Goal: Task Accomplishment & Management: Use online tool/utility

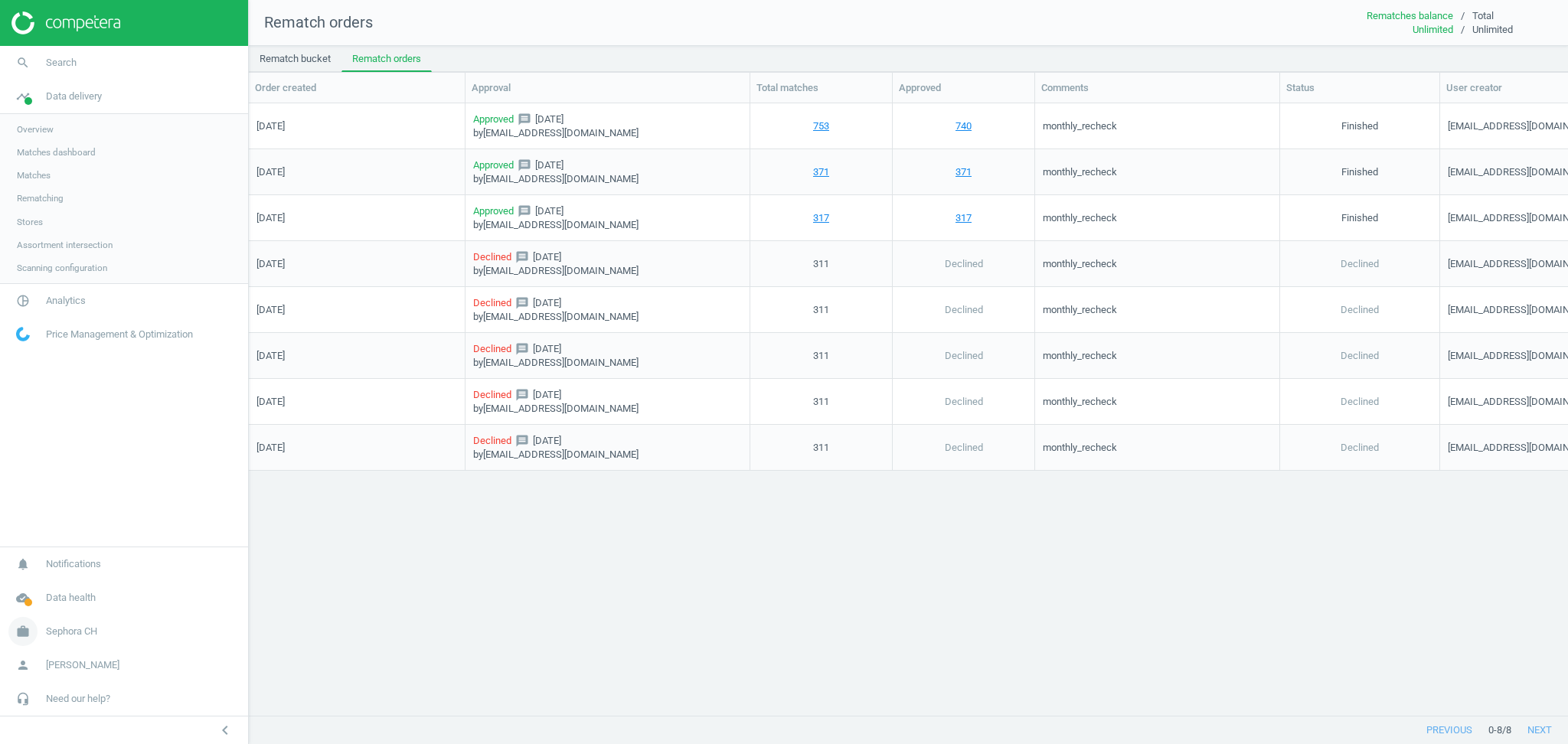
scroll to position [582, 1304]
click at [87, 632] on span "Sephora CH" at bounding box center [71, 632] width 52 height 14
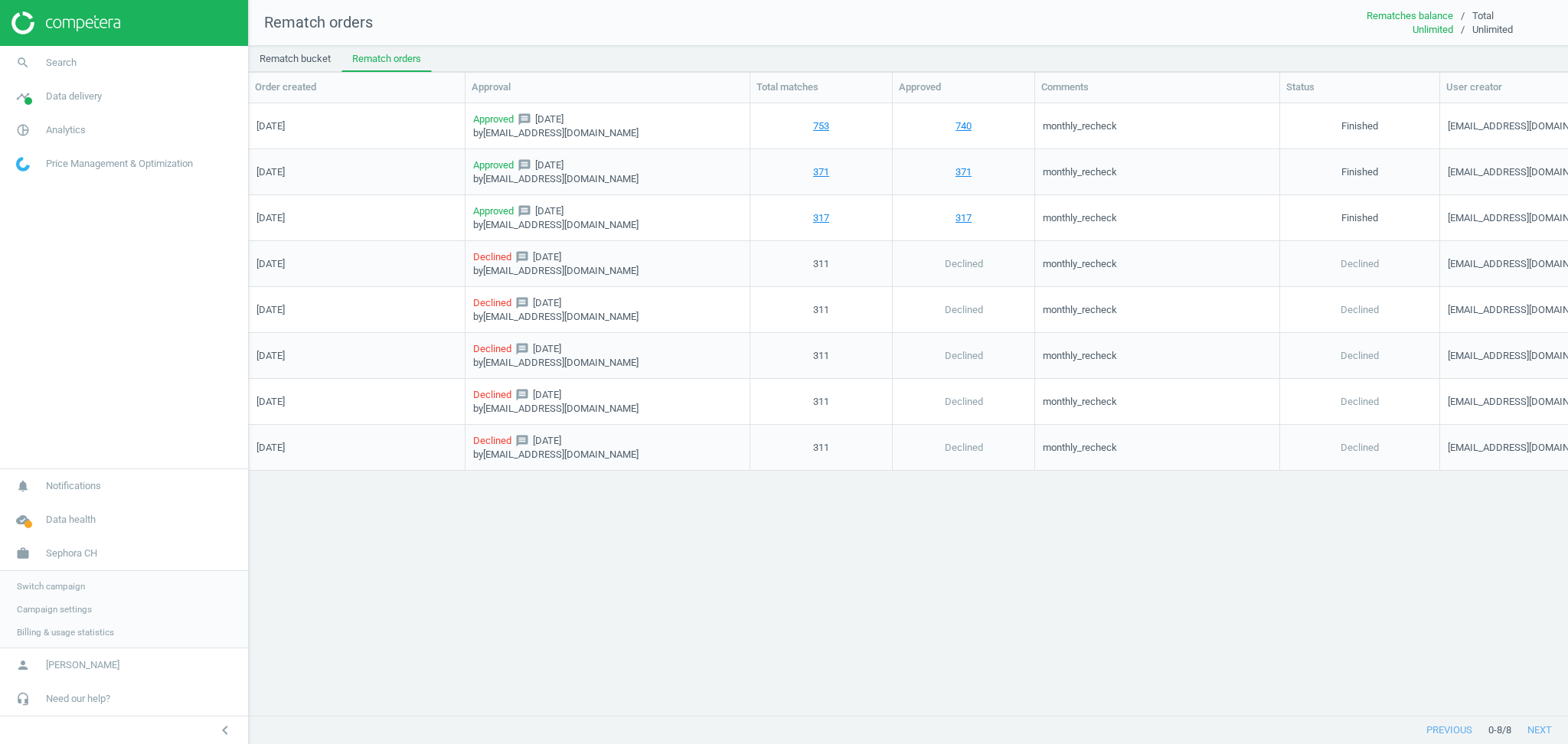
click at [54, 589] on span "Switch campaign" at bounding box center [51, 586] width 68 height 13
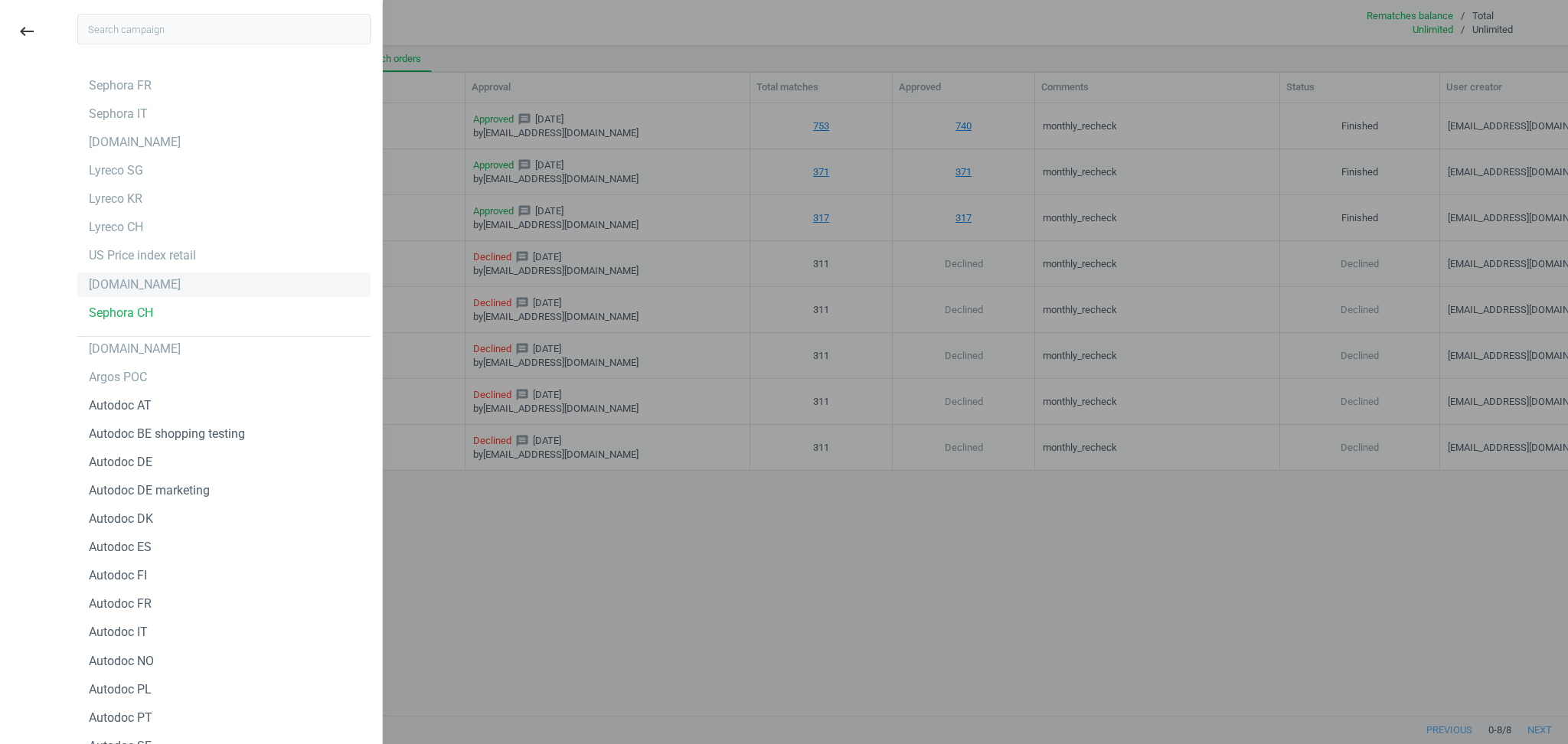
click at [149, 280] on div "autodoc.nl" at bounding box center [223, 284] width 294 height 24
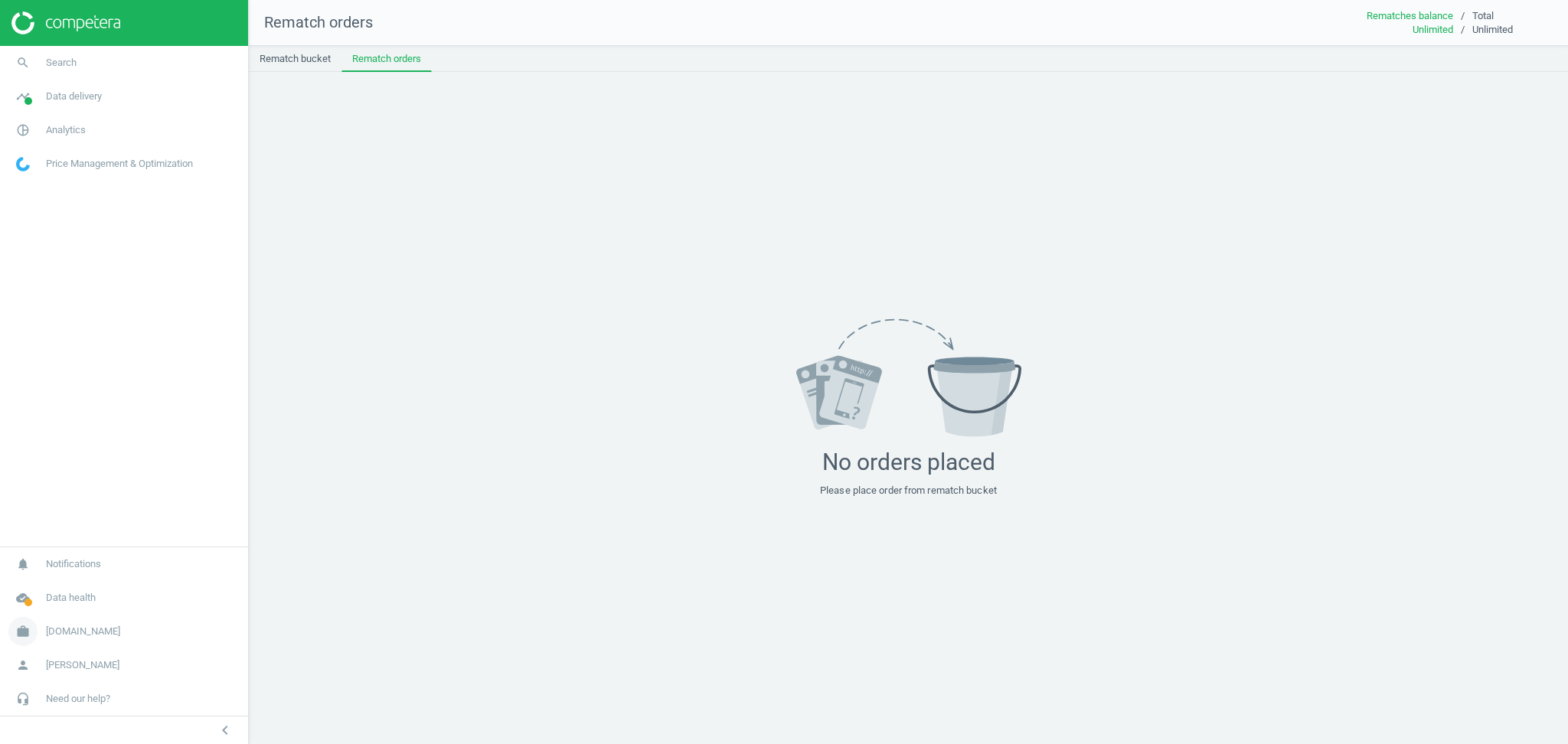
click at [66, 628] on span "[DOMAIN_NAME]" at bounding box center [83, 632] width 74 height 14
click at [67, 607] on span "Campaign settings" at bounding box center [54, 609] width 75 height 13
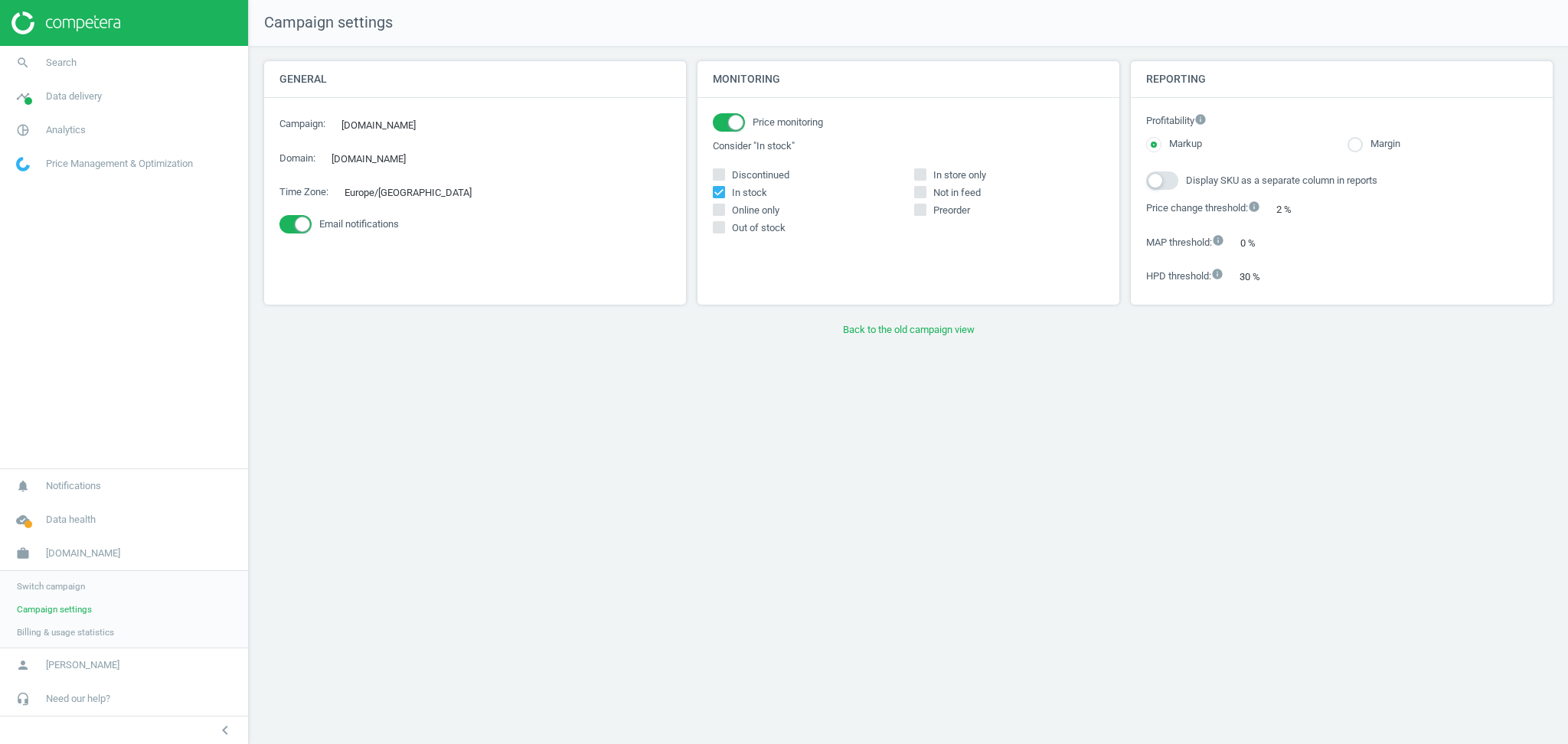
click at [86, 636] on span "Billing & usage statistics" at bounding box center [65, 632] width 98 height 13
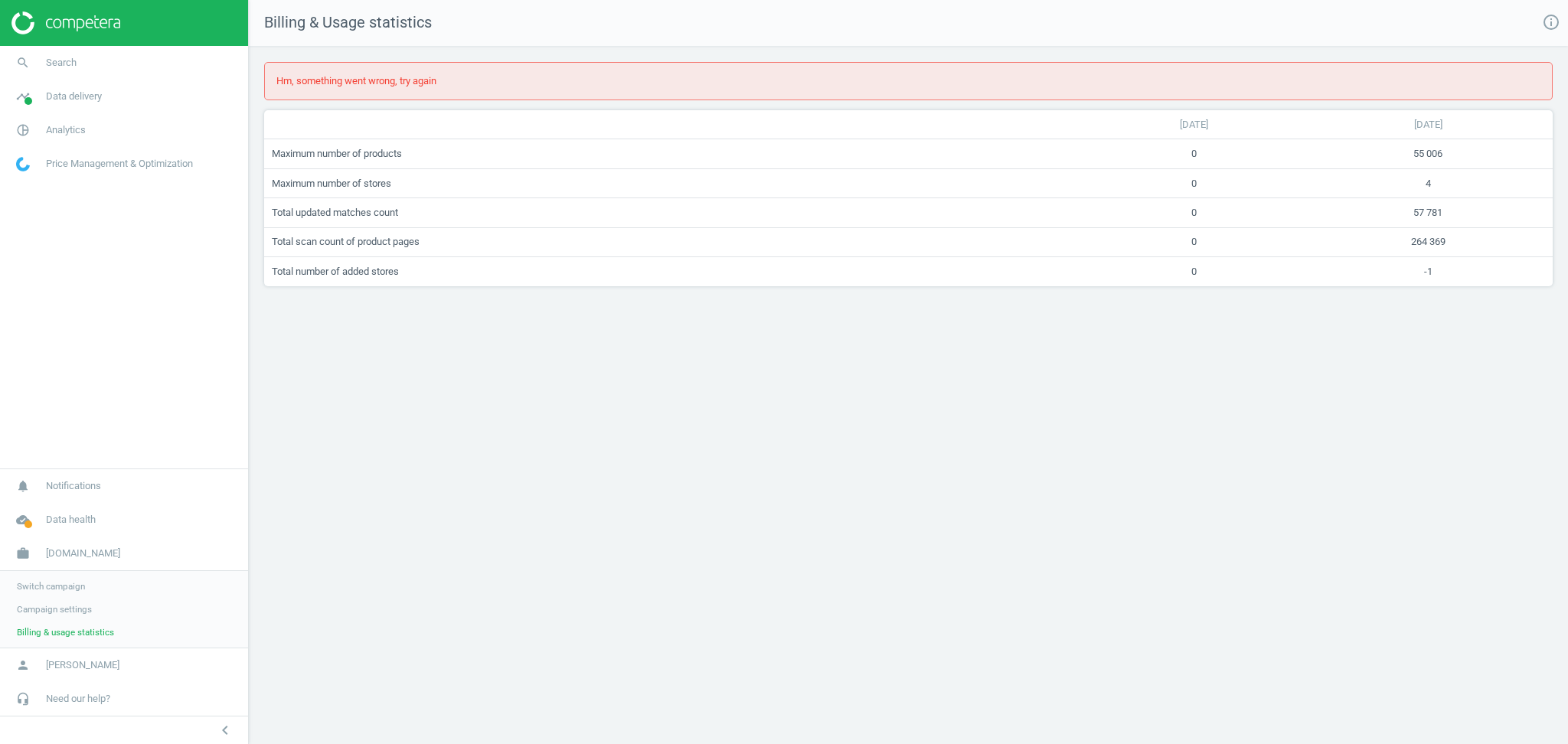
click at [67, 613] on span "Campaign settings" at bounding box center [54, 609] width 75 height 13
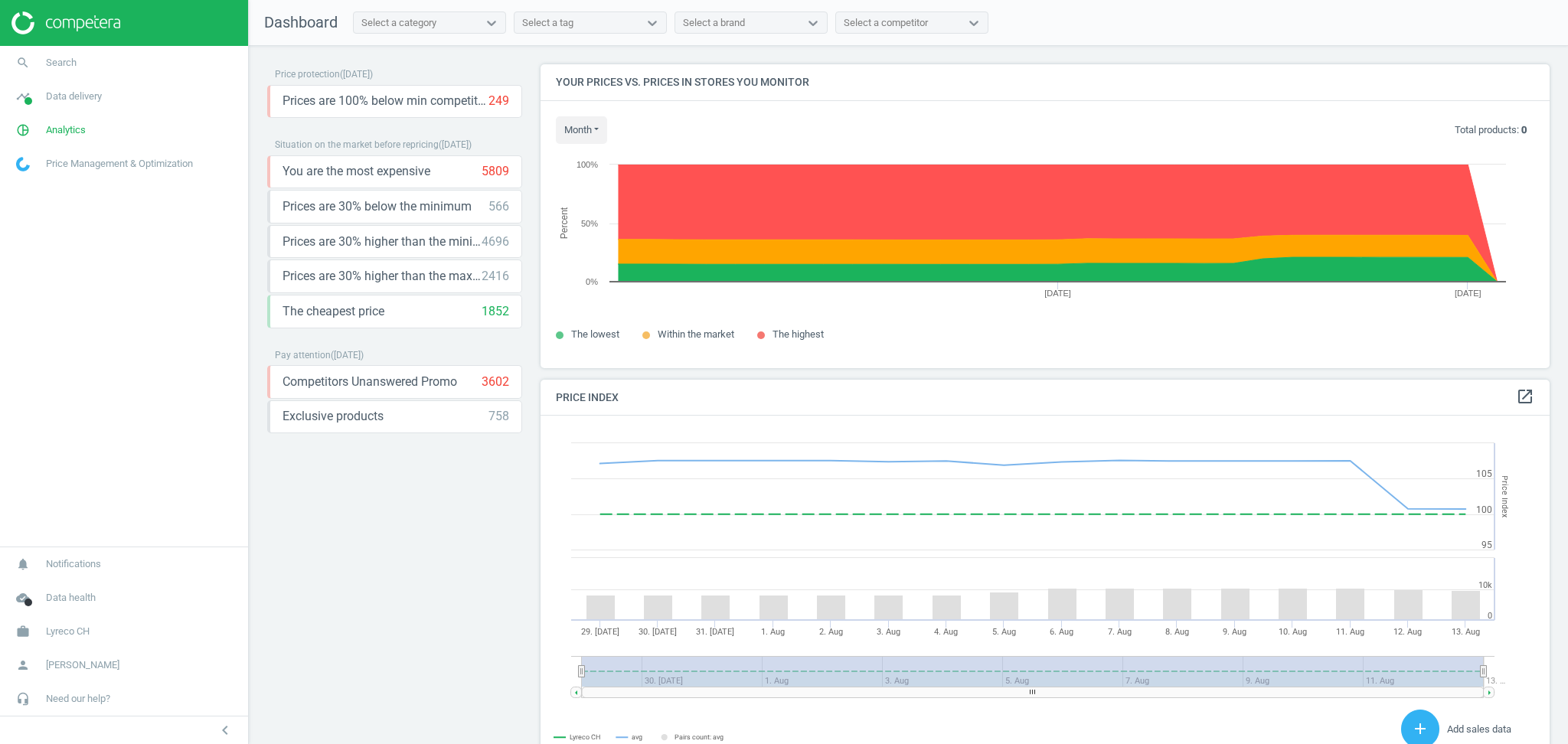
scroll to position [382, 1024]
click at [396, 609] on div "Price protection ( [DATE] ) Prices are 100% below min competitor 249 keyboard_a…" at bounding box center [394, 399] width 255 height 669
click at [92, 94] on span "Data delivery" at bounding box center [73, 97] width 56 height 14
click at [49, 176] on span "Matches" at bounding box center [33, 175] width 34 height 13
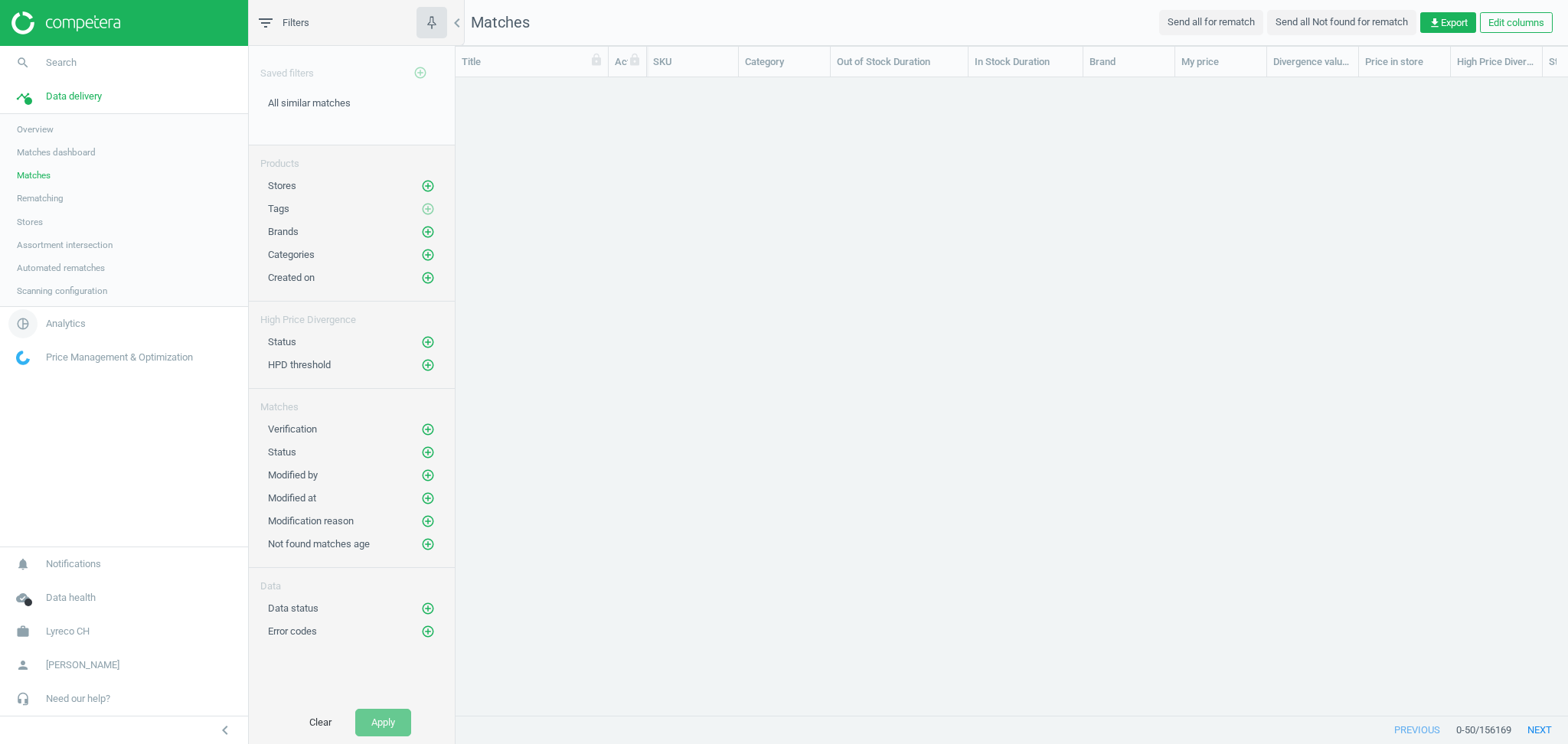
scroll to position [16, 16]
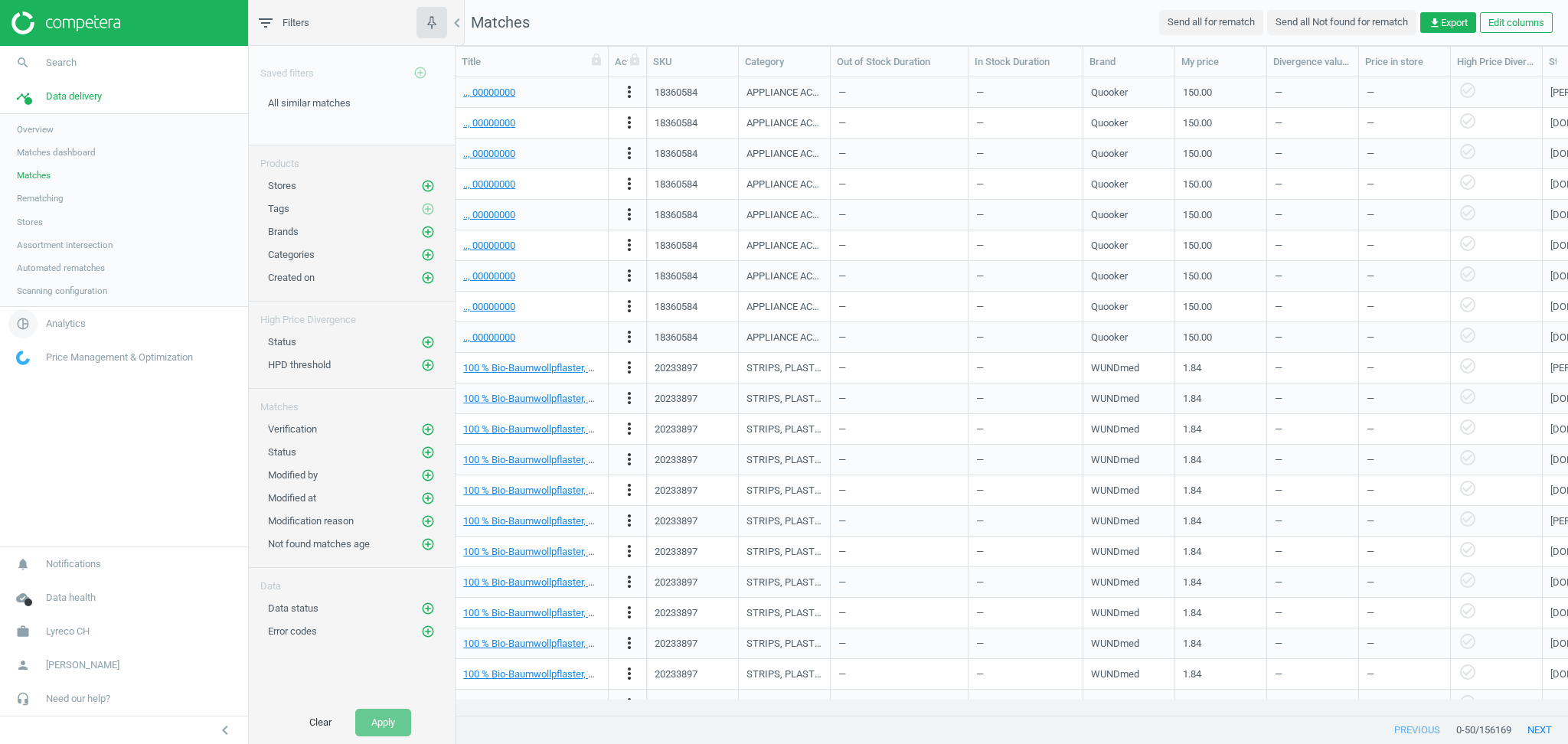
click at [67, 323] on span "Analytics" at bounding box center [65, 324] width 40 height 14
click at [41, 185] on span "Products" at bounding box center [34, 185] width 36 height 13
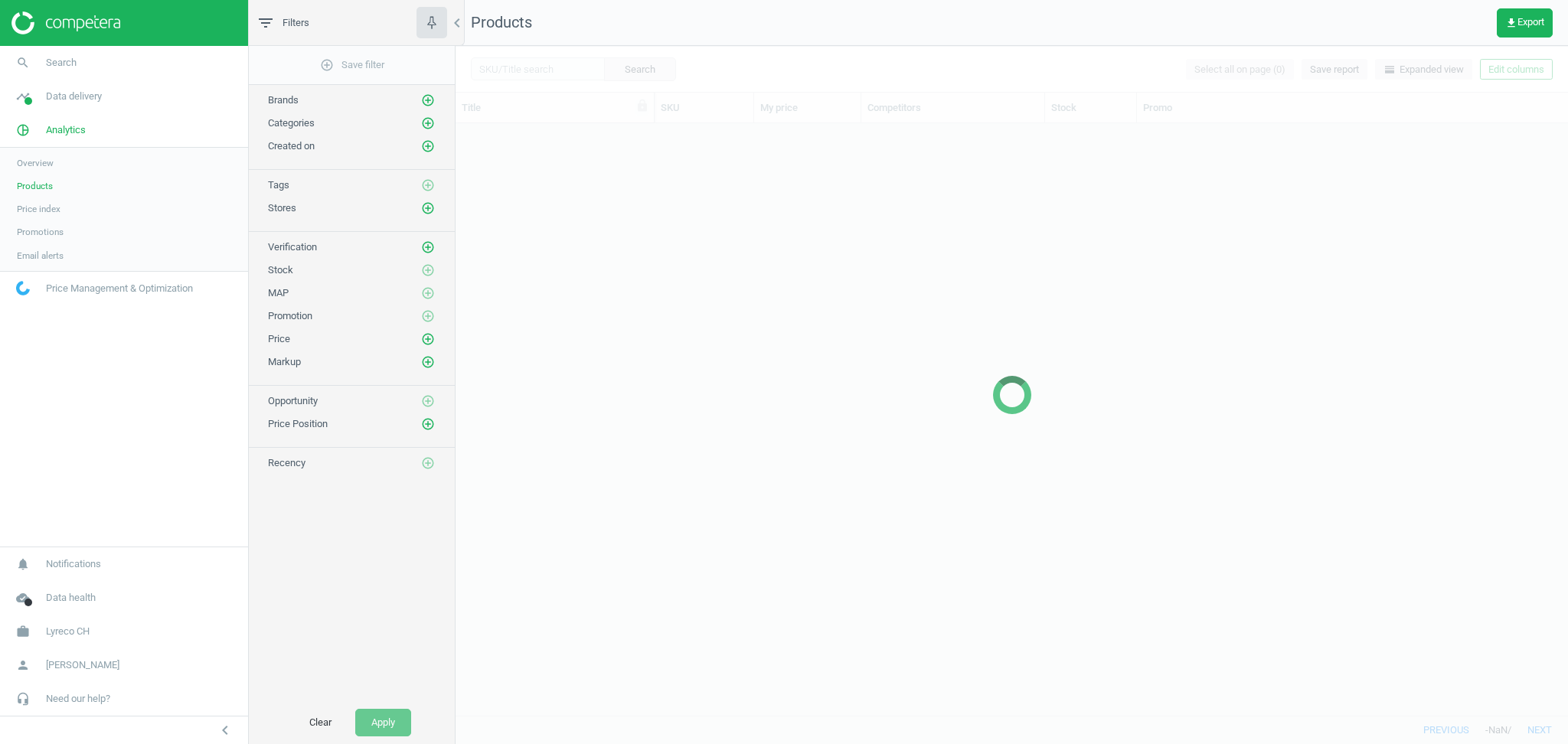
scroll to position [577, 1096]
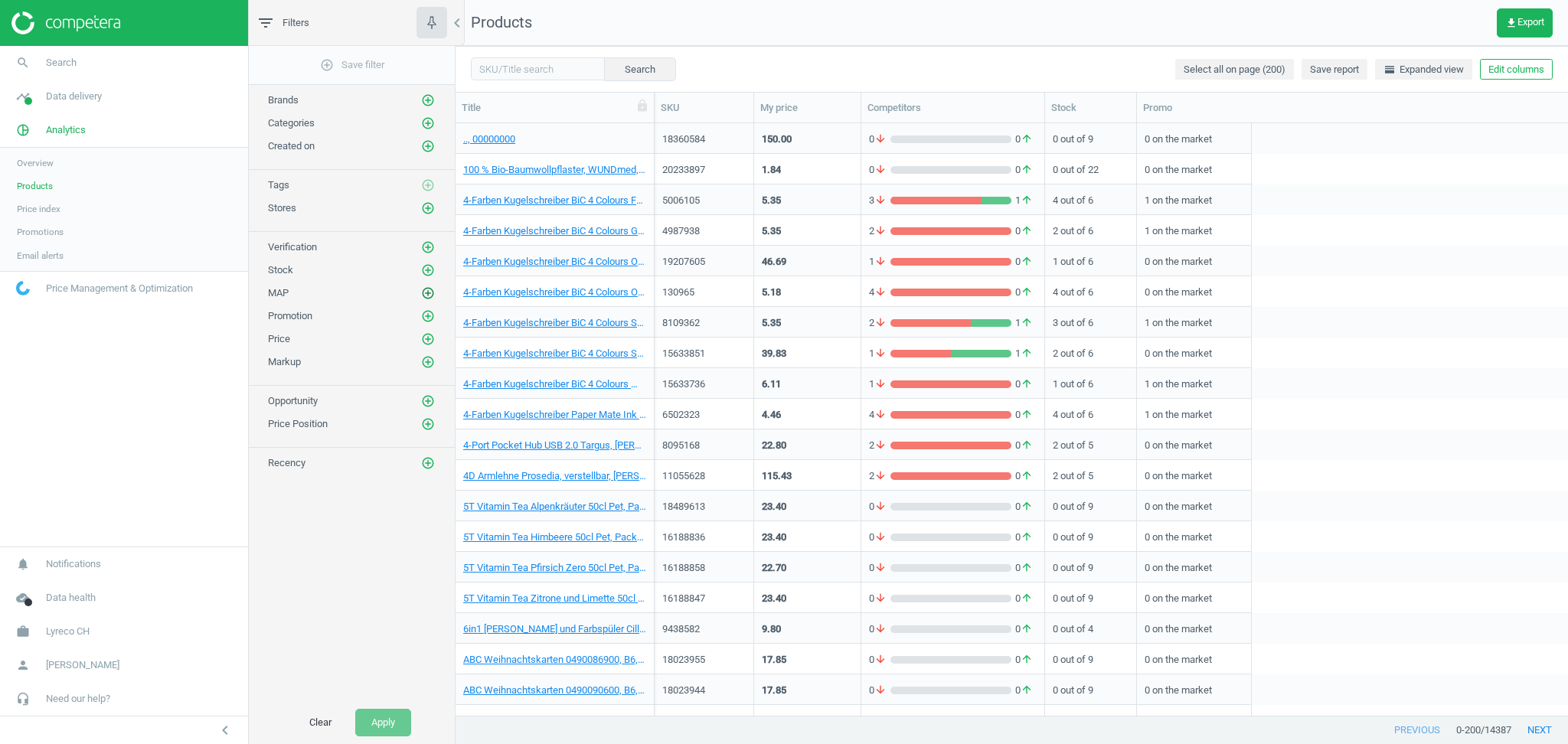
click at [426, 293] on icon "add_circle_outline" at bounding box center [428, 294] width 14 height 14
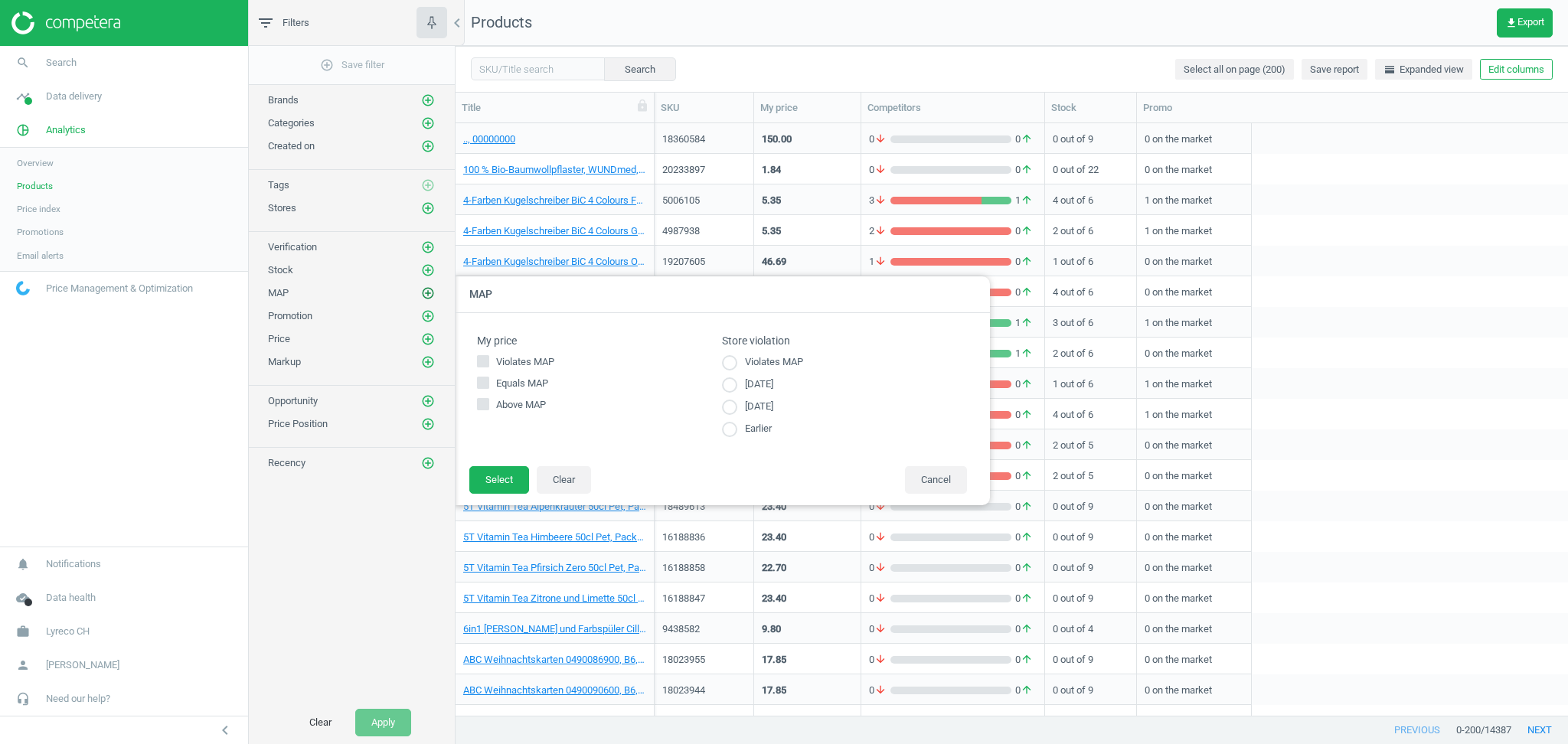
click at [426, 293] on icon "add_circle_outline" at bounding box center [428, 294] width 14 height 14
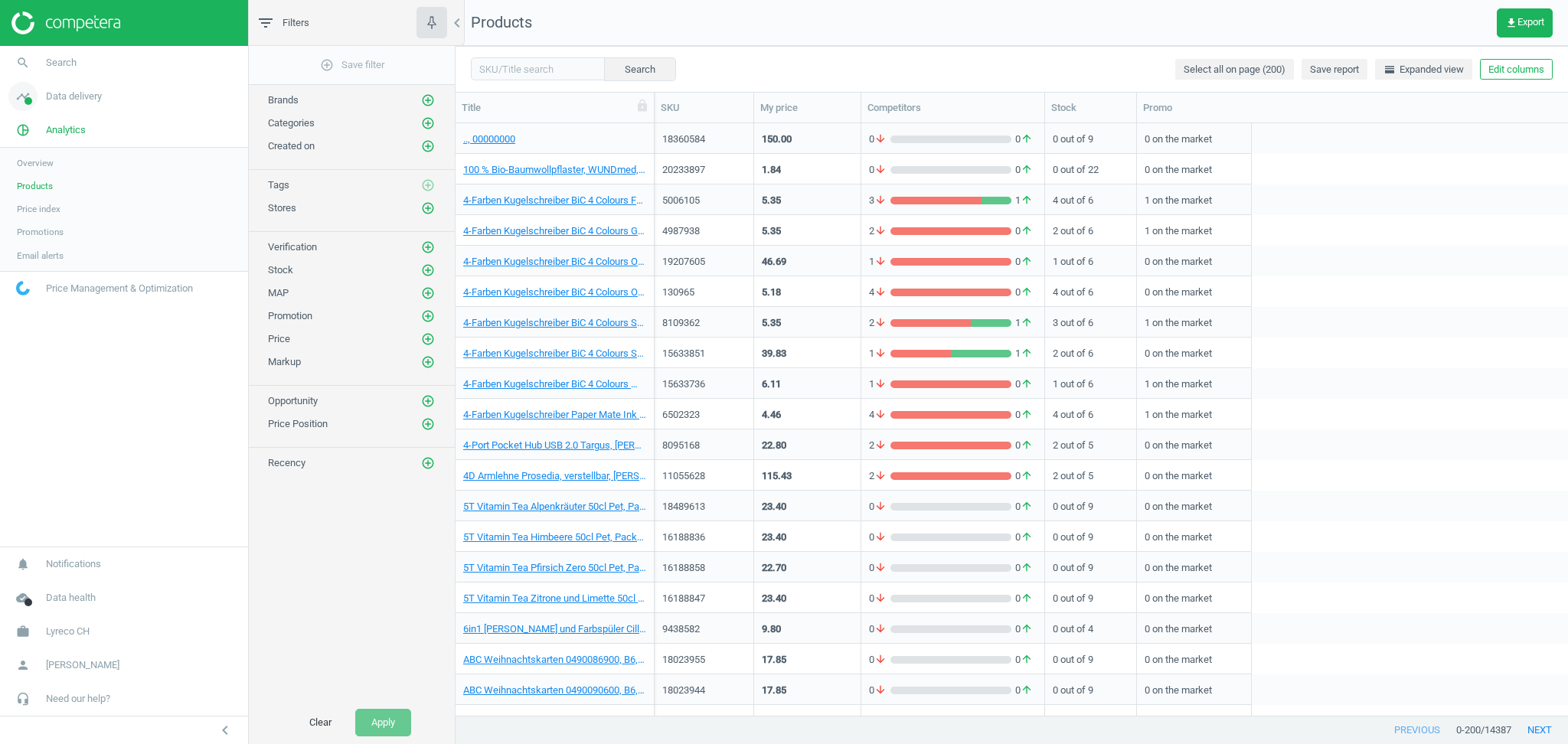
click at [90, 98] on span "Data delivery" at bounding box center [73, 97] width 56 height 14
click at [52, 175] on link "Matches" at bounding box center [124, 176] width 248 height 23
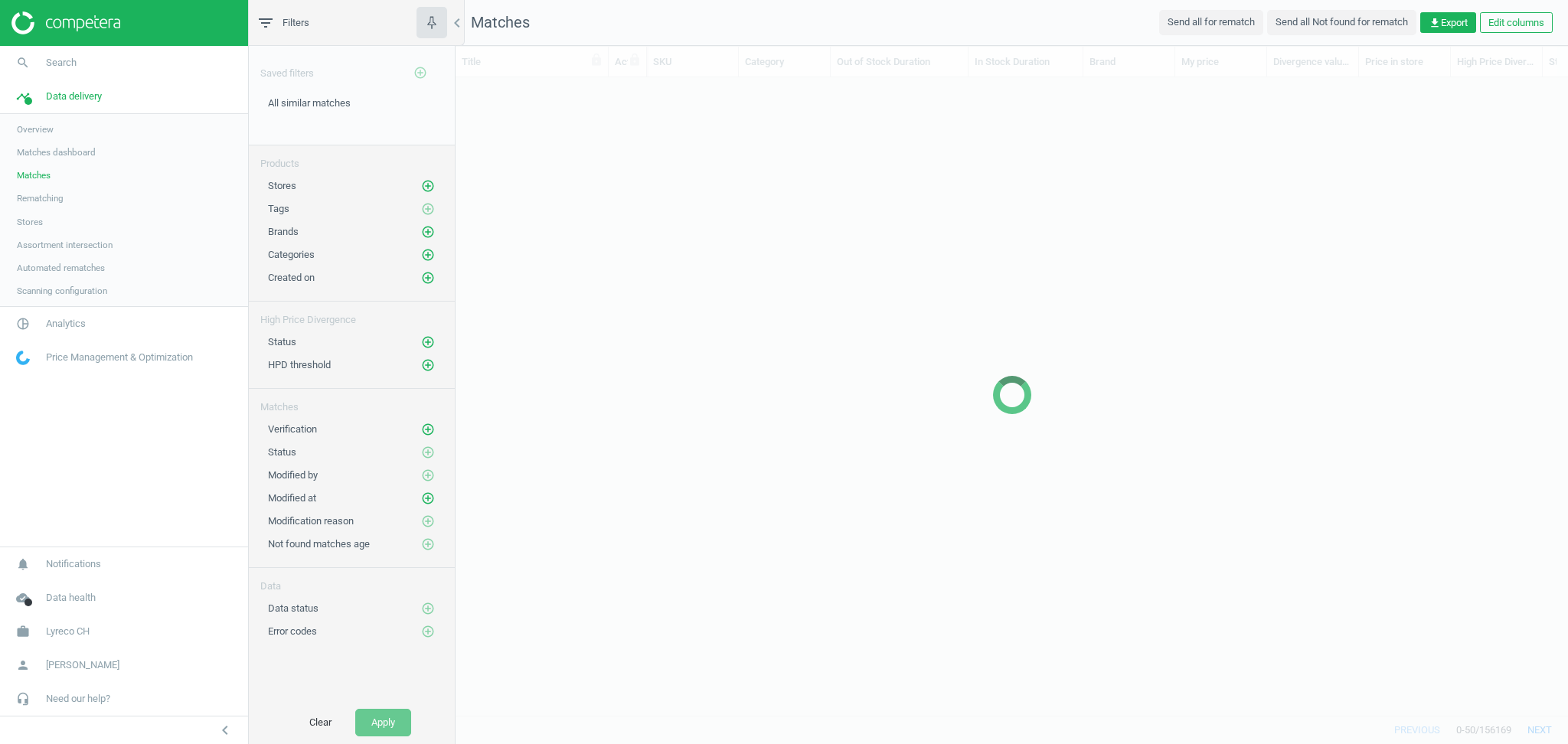
scroll to position [607, 1096]
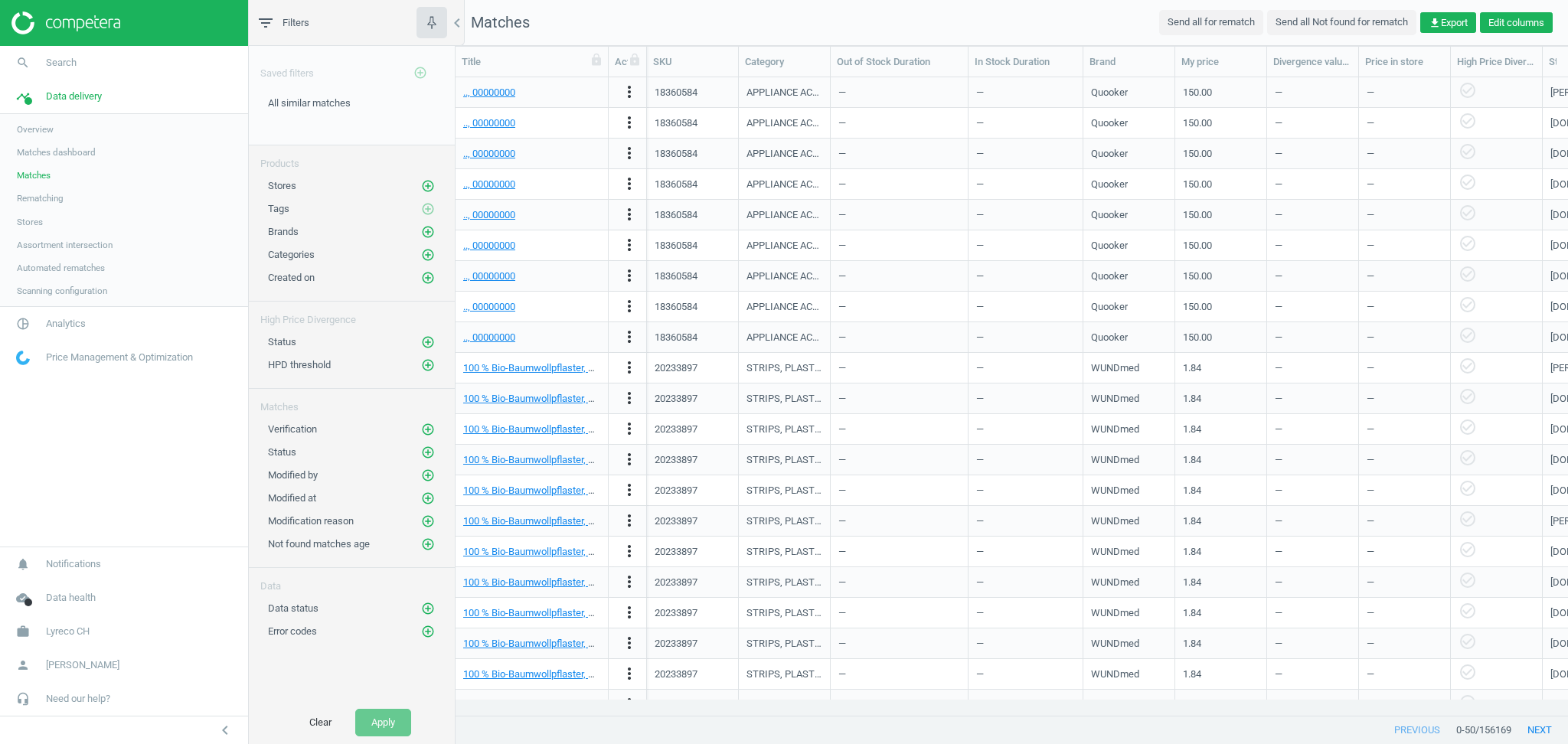
click at [1502, 26] on button "Edit columns" at bounding box center [1515, 23] width 73 height 21
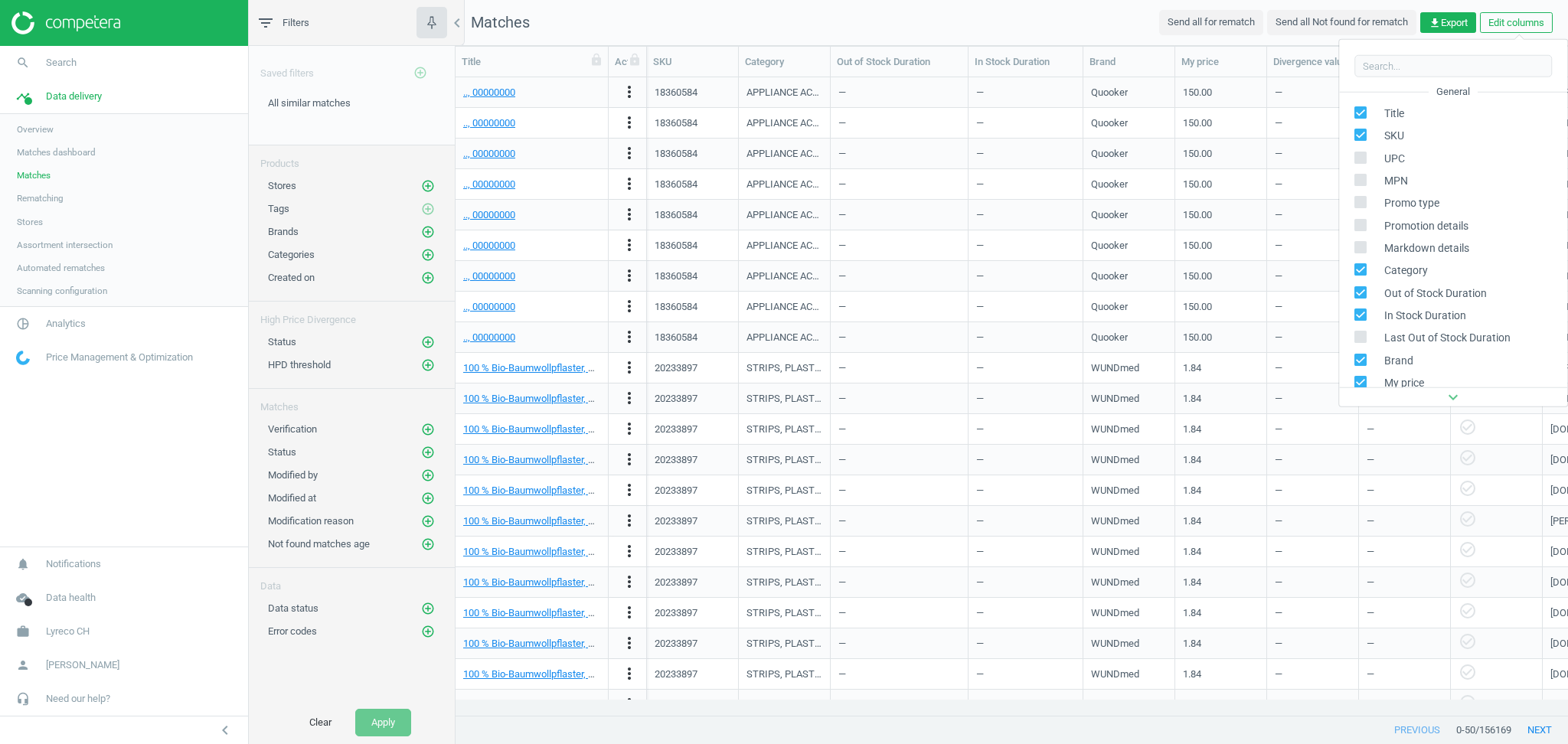
click at [1361, 159] on input "checkbox" at bounding box center [1360, 157] width 10 height 10
checkbox input "true"
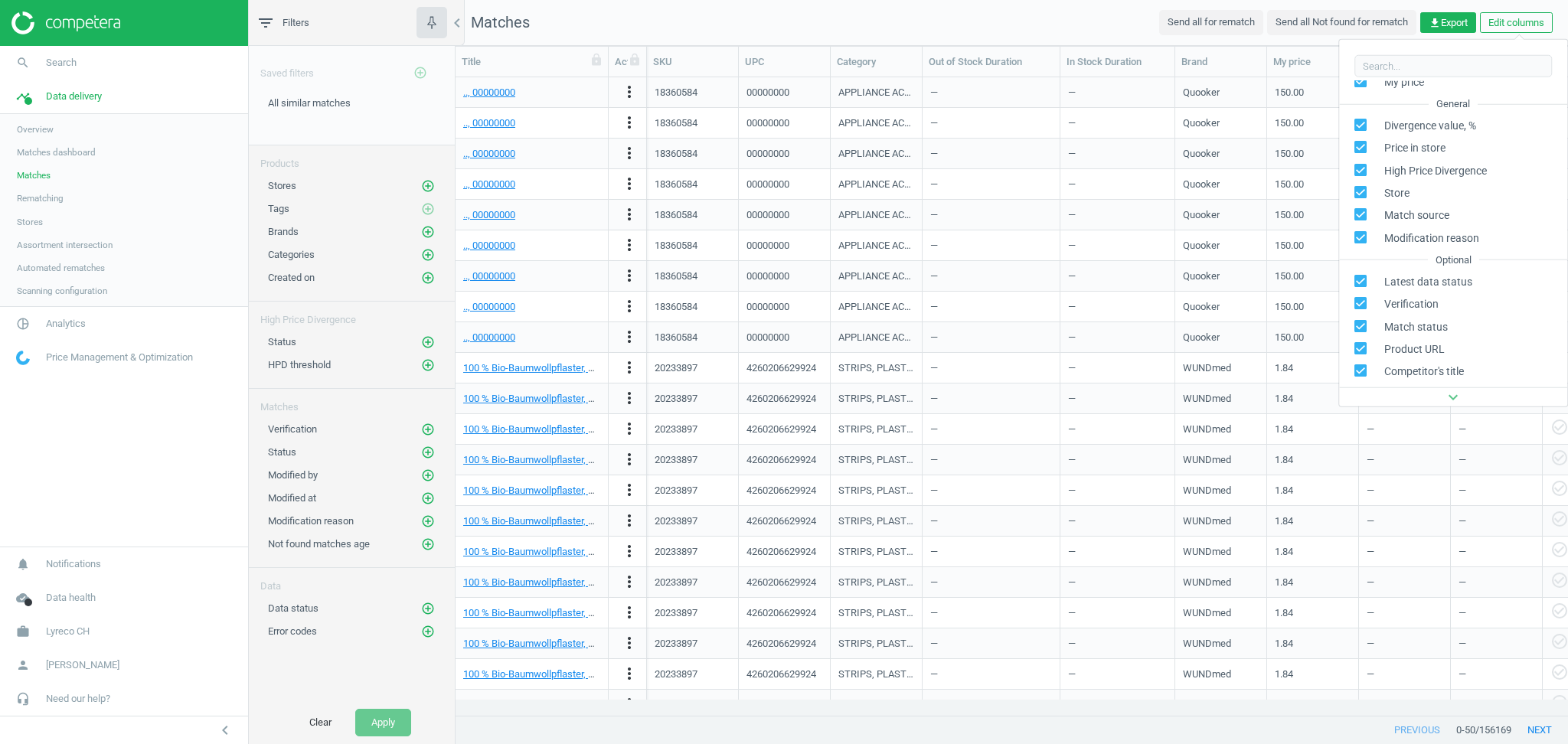
scroll to position [352, 0]
click at [1385, 372] on div "Optional" at bounding box center [1387, 372] width 36 height 14
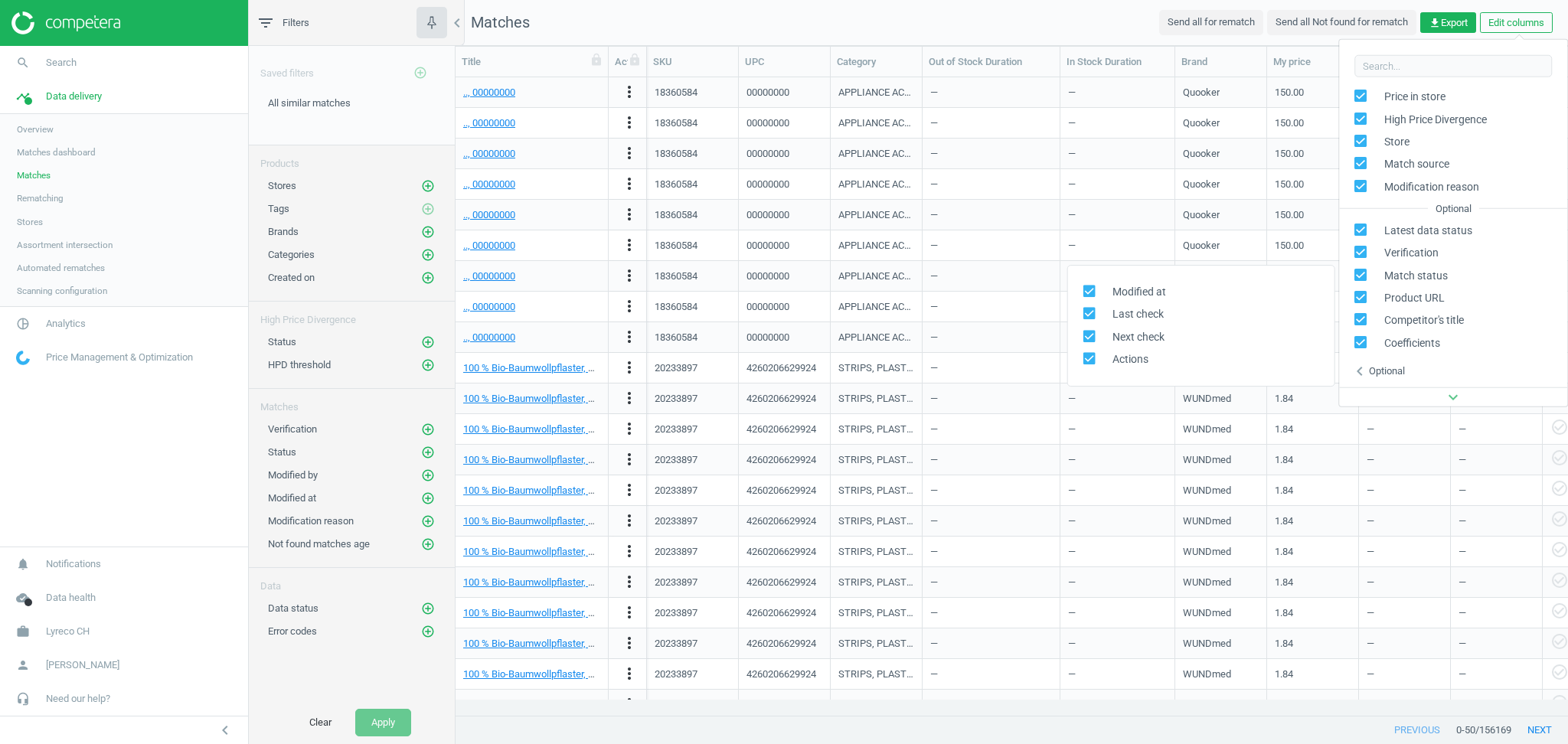
click at [1385, 372] on div "Optional" at bounding box center [1387, 372] width 36 height 14
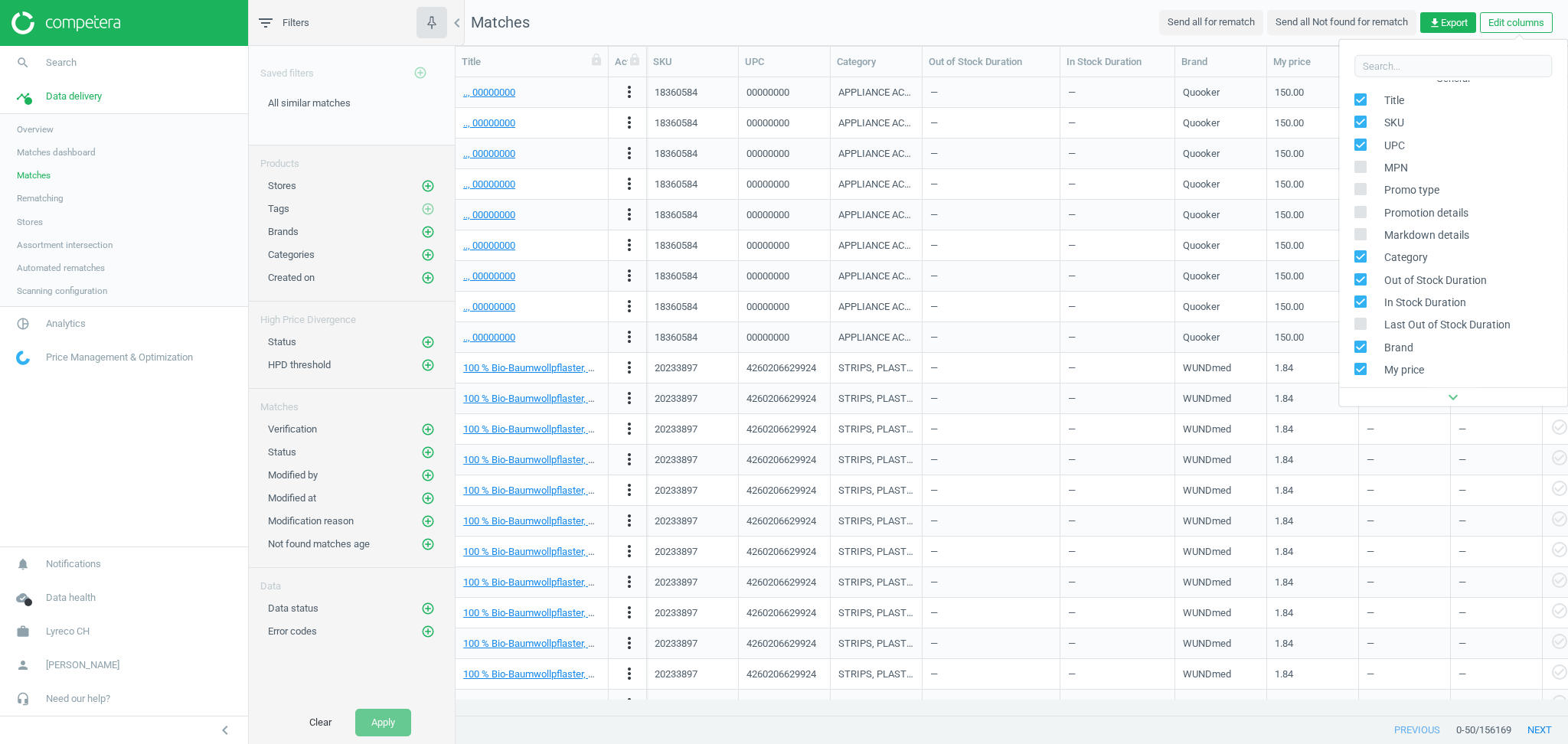
scroll to position [0, 0]
click at [1078, 30] on nav "Matches Send all for rematch Send all Not found for rematch get_app Export Edit…" at bounding box center [1011, 22] width 1113 height 46
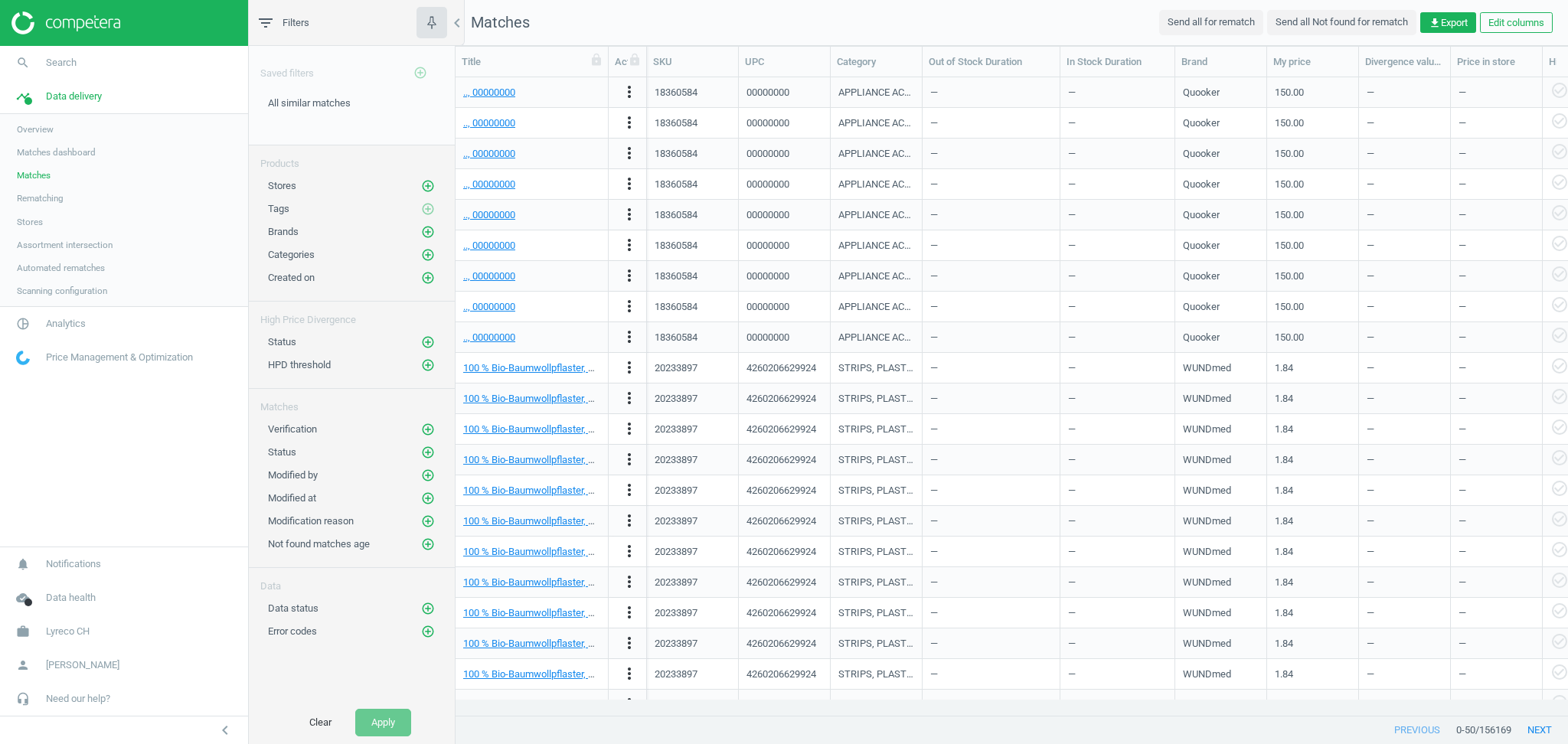
click at [1055, 742] on div "previous 0 - 50 / 156169 next" at bounding box center [1011, 730] width 1113 height 27
click at [427, 520] on icon "add_circle_outline" at bounding box center [428, 521] width 14 height 14
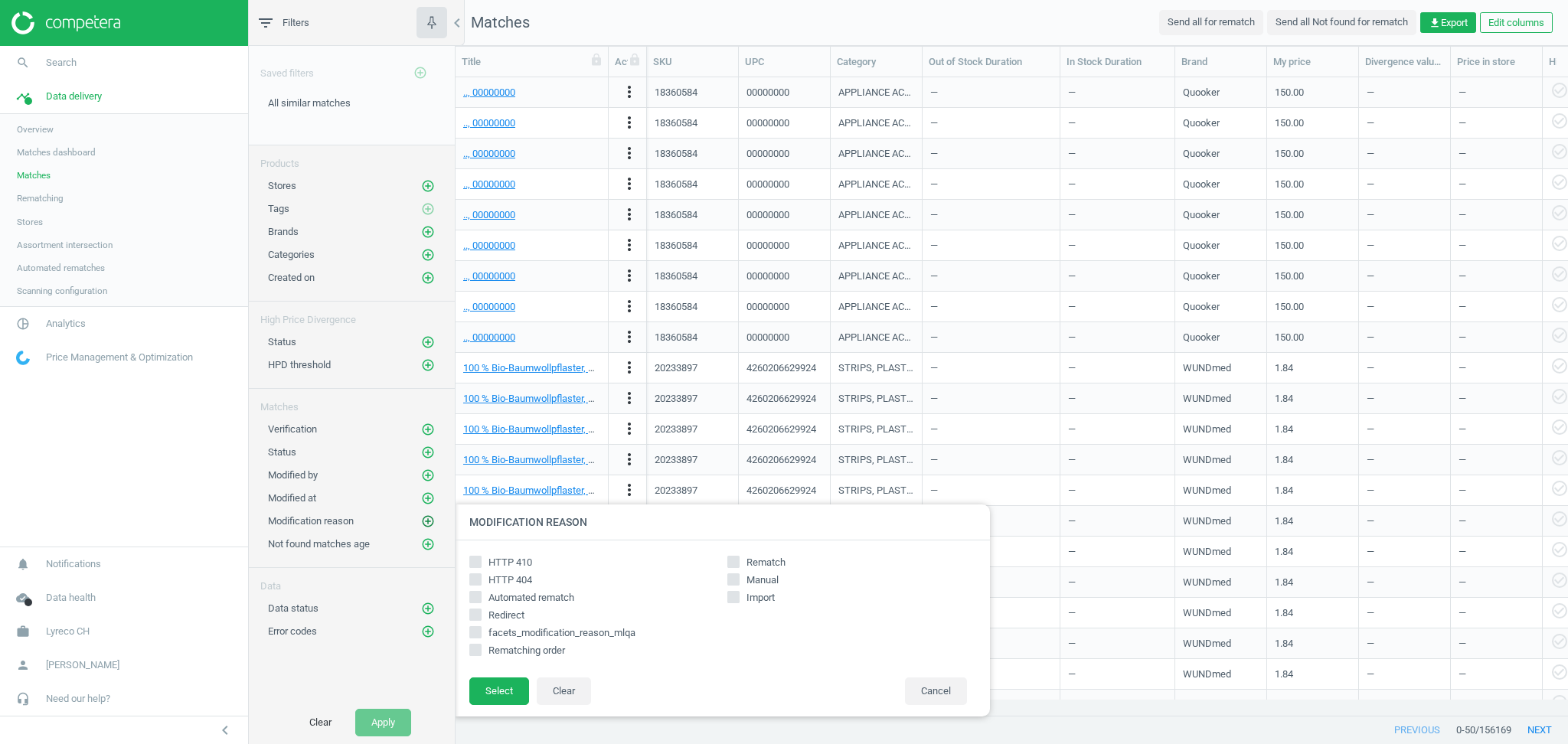
click at [427, 520] on icon "add_circle_outline" at bounding box center [428, 521] width 14 height 14
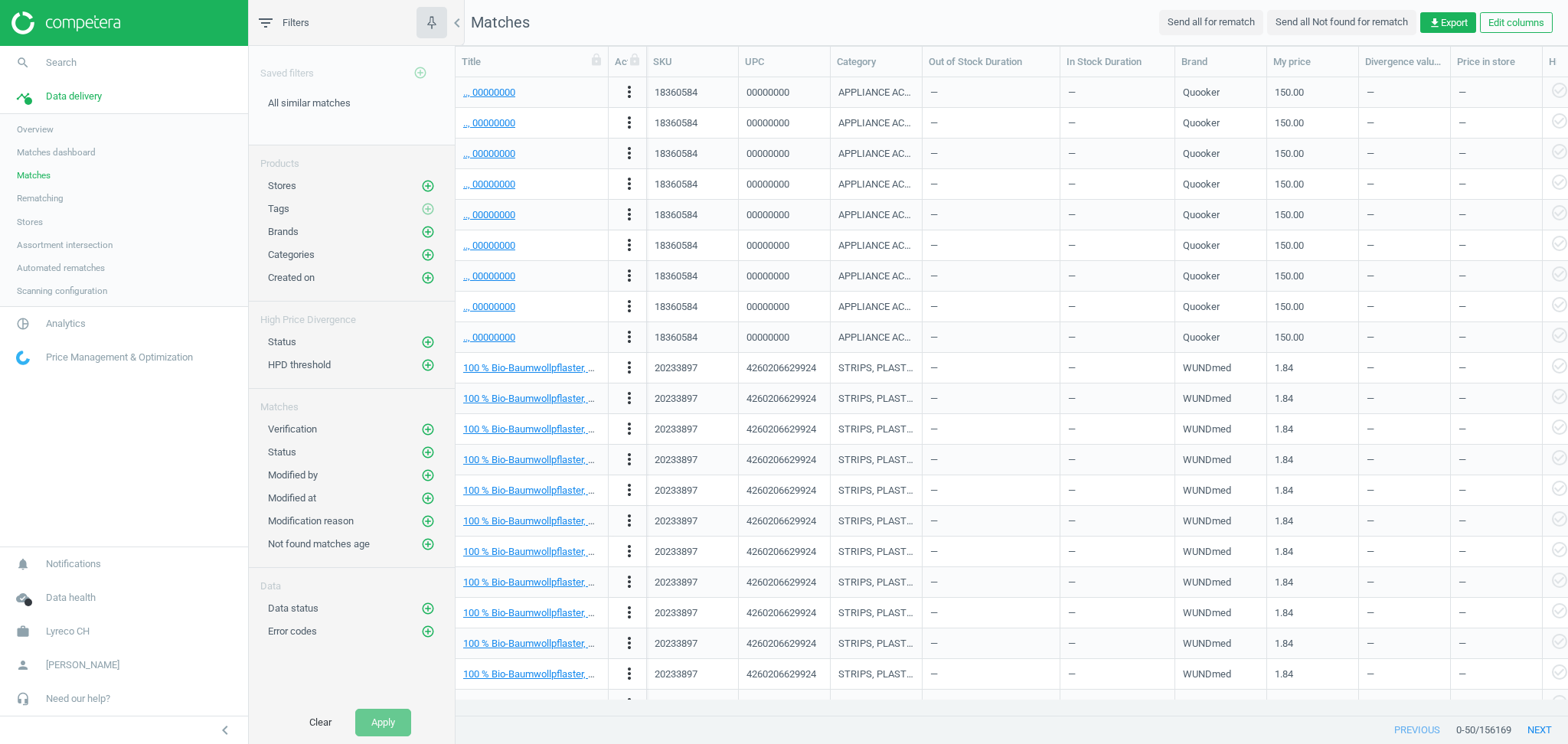
click at [95, 445] on nav "search Search timeline Data delivery Overview Matches dashboard Matches Rematch…" at bounding box center [124, 295] width 248 height 500
click at [327, 724] on button "Clear" at bounding box center [321, 723] width 55 height 27
click at [431, 475] on icon "add_circle_outline" at bounding box center [428, 475] width 14 height 14
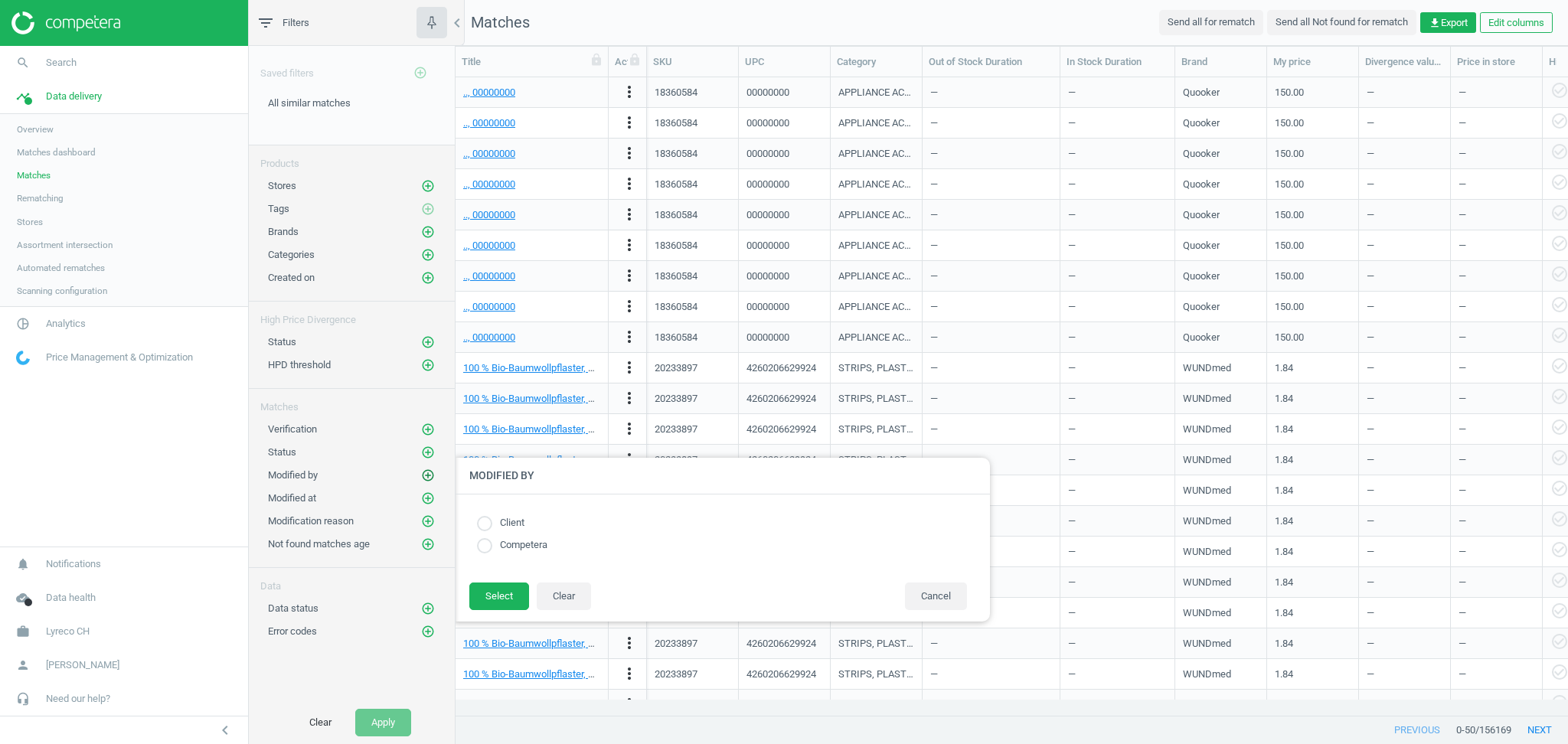
click at [431, 475] on icon "add_circle_outline" at bounding box center [428, 475] width 14 height 14
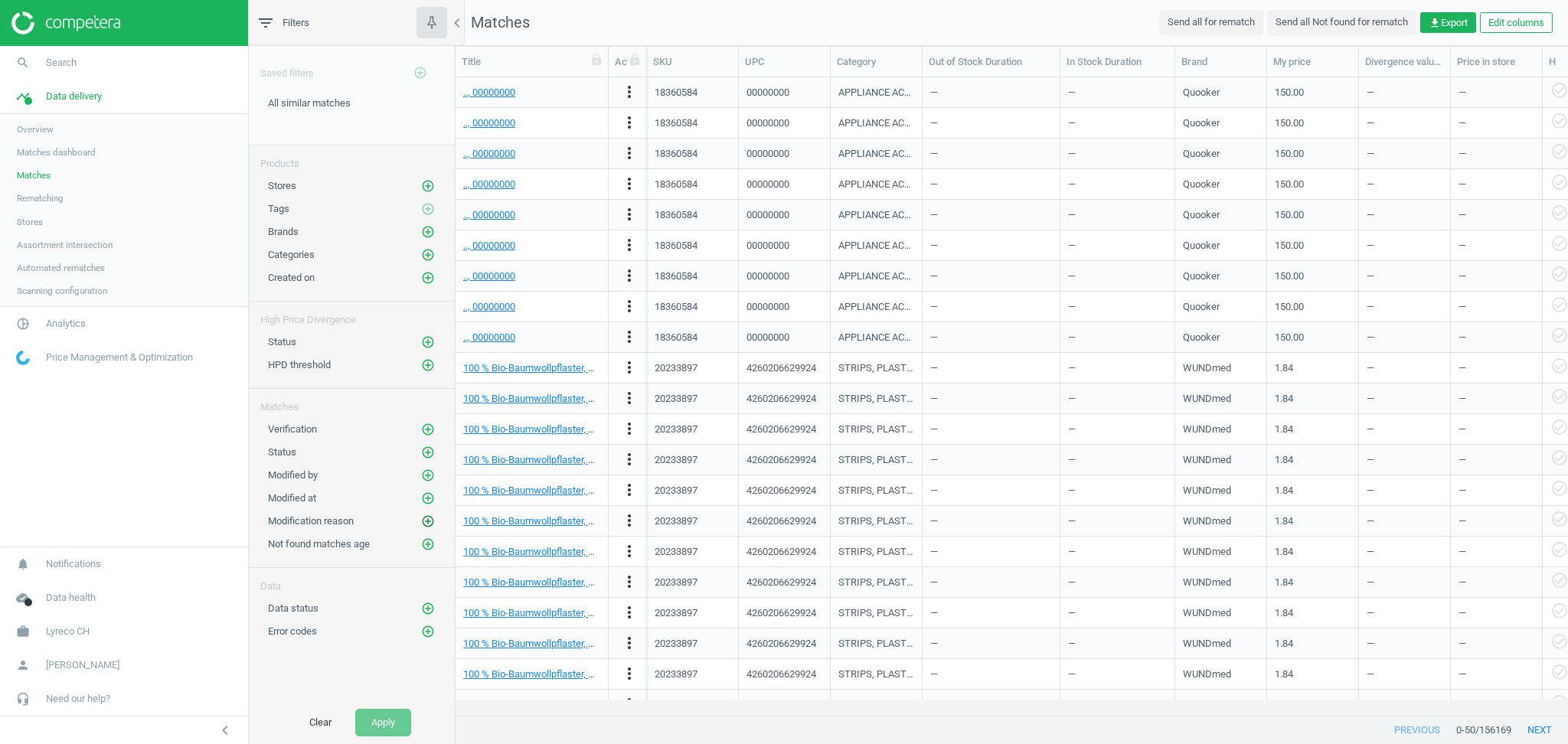
click at [429, 520] on icon "add_circle_outline" at bounding box center [428, 521] width 14 height 14
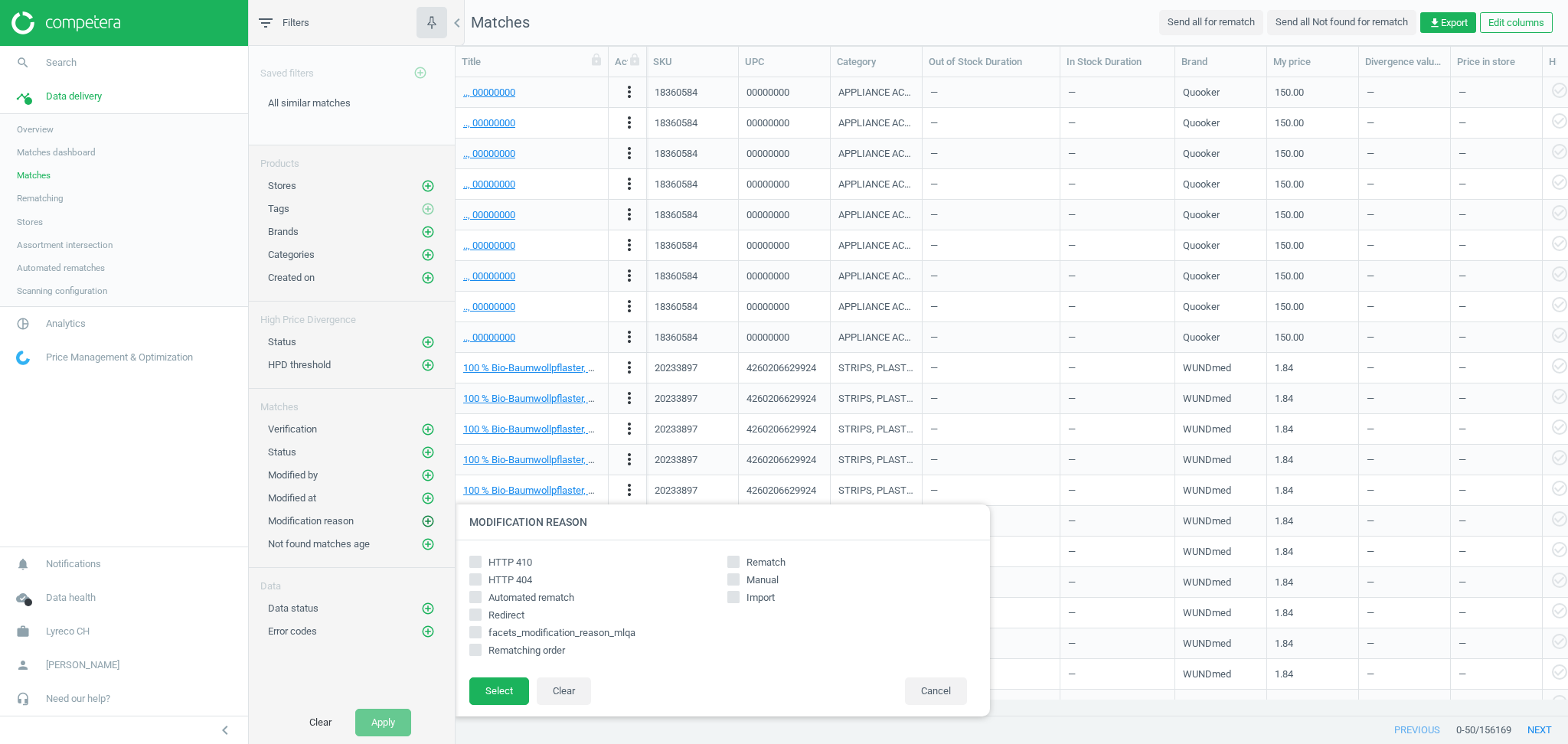
click at [429, 520] on icon "add_circle_outline" at bounding box center [428, 521] width 14 height 14
